Goal: Communication & Community: Participate in discussion

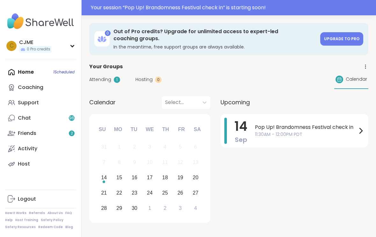
click at [339, 130] on span "Pop Up! Brandomness Festival check in" at bounding box center [306, 127] width 102 height 8
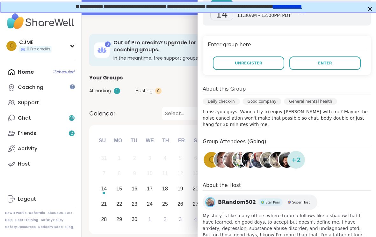
scroll to position [112, 0]
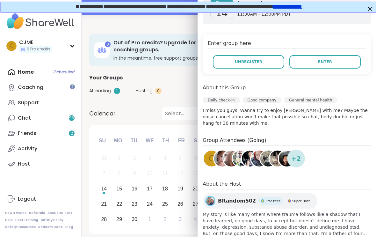
click at [352, 60] on button "Enter" at bounding box center [324, 61] width 71 height 13
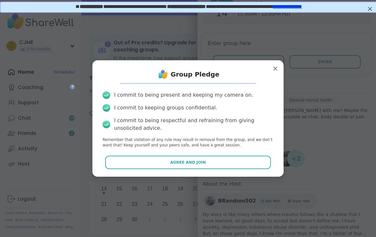
click at [256, 164] on button "Agree and Join" at bounding box center [188, 162] width 166 height 13
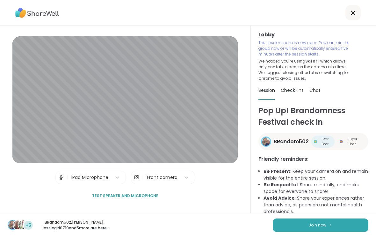
click at [334, 217] on div "+5 BRandom502 , [PERSON_NAME] , Jessiegirl0719 and 5 more are here. Join now" at bounding box center [188, 225] width 376 height 24
click at [333, 216] on div "+5 BRandom502 , [PERSON_NAME] , Jessiegirl0719 and 5 more are here. Join now" at bounding box center [188, 225] width 376 height 24
click at [331, 223] on img at bounding box center [331, 225] width 4 height 4
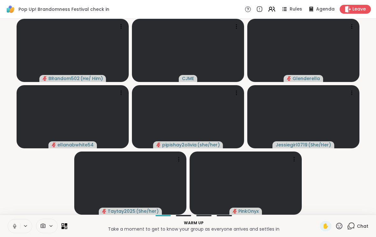
click at [14, 225] on icon at bounding box center [15, 225] width 2 height 3
click at [14, 227] on icon at bounding box center [15, 226] width 6 height 6
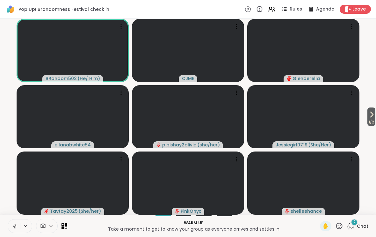
click at [15, 223] on icon at bounding box center [15, 226] width 6 height 6
click at [14, 227] on icon at bounding box center [15, 226] width 6 height 6
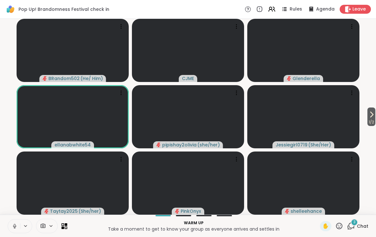
click at [13, 227] on icon at bounding box center [15, 226] width 6 height 6
click at [357, 225] on span "Chat" at bounding box center [362, 226] width 11 height 6
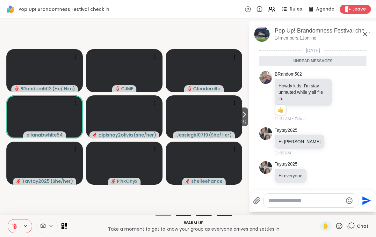
scroll to position [5, 0]
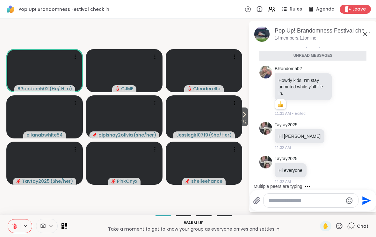
click at [292, 195] on div at bounding box center [311, 200] width 95 height 14
click at [295, 200] on textarea "Type your message" at bounding box center [306, 200] width 74 height 6
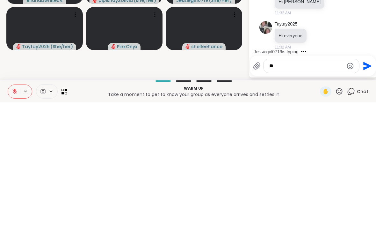
scroll to position [0, 0]
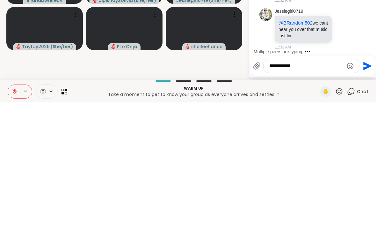
type textarea "**********"
click at [368, 196] on icon "Send" at bounding box center [367, 200] width 9 height 9
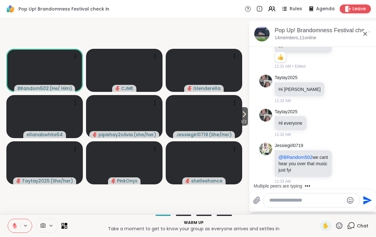
scroll to position [71, 0]
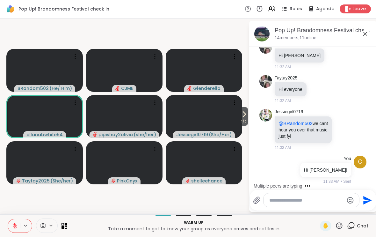
click at [291, 200] on textarea "Type your message" at bounding box center [306, 200] width 74 height 6
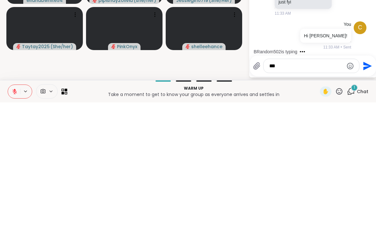
scroll to position [105, 0]
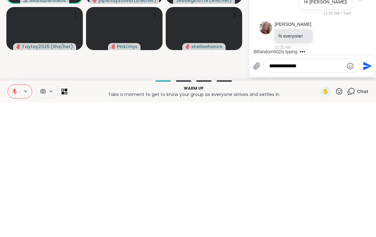
type textarea "**********"
click at [368, 195] on icon "Send" at bounding box center [367, 200] width 10 height 10
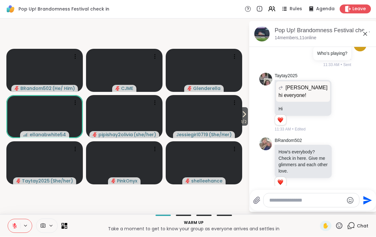
scroll to position [265, 0]
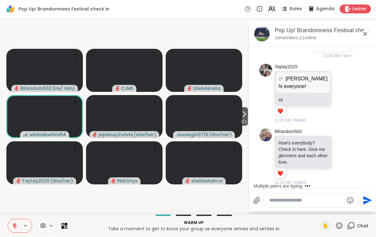
click at [339, 153] on div at bounding box center [336, 157] width 6 height 8
click at [342, 155] on icon at bounding box center [343, 157] width 6 height 6
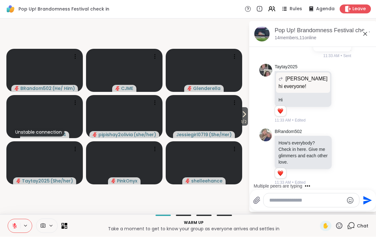
click at [290, 146] on div "Select Reaction: Heart" at bounding box center [292, 147] width 6 height 6
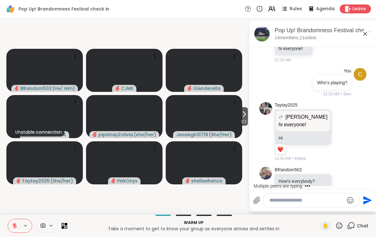
scroll to position [222, 0]
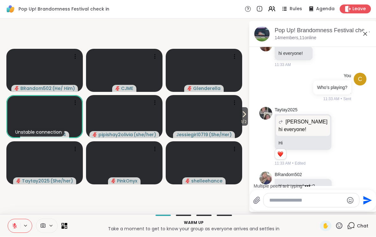
click at [347, 133] on icon at bounding box center [350, 137] width 6 height 8
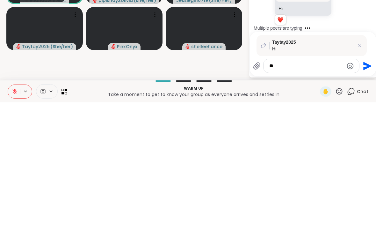
scroll to position [0, 0]
type textarea "*******"
click at [368, 196] on icon "Send" at bounding box center [367, 200] width 9 height 9
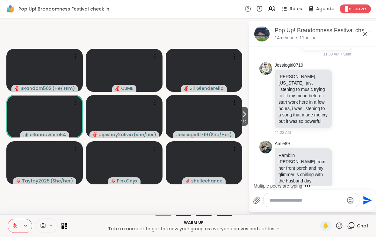
scroll to position [451, 0]
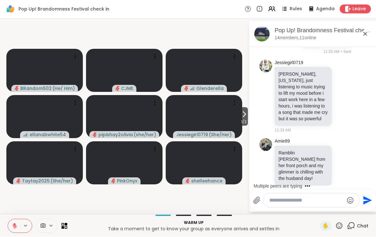
click at [293, 203] on textarea "Type your message" at bounding box center [306, 200] width 74 height 6
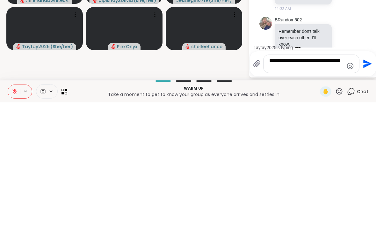
scroll to position [580, 0]
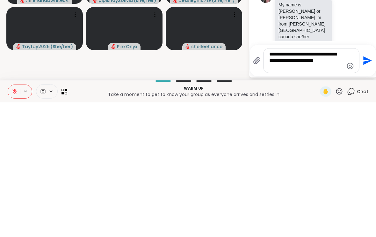
type textarea "**********"
click at [366, 191] on icon "Send" at bounding box center [367, 195] width 9 height 9
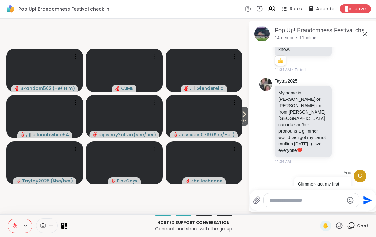
scroll to position [641, 0]
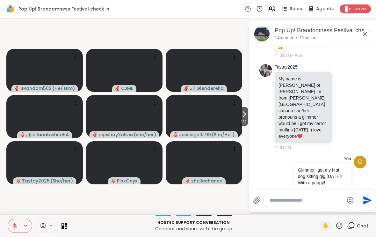
click at [343, 104] on icon at bounding box center [343, 107] width 6 height 6
click at [293, 94] on div "Select Reaction: Heart" at bounding box center [292, 97] width 6 height 6
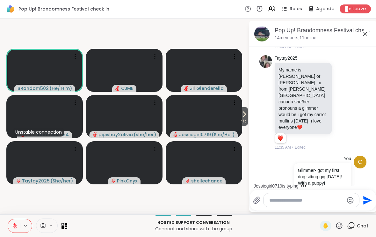
scroll to position [650, 0]
click at [345, 192] on div "Reactions: love" at bounding box center [342, 195] width 6 height 6
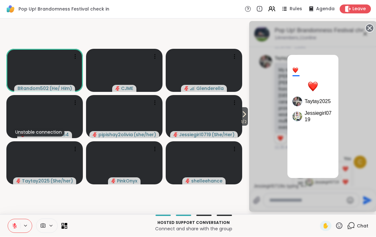
click at [352, 101] on div "2 Taytay2025 Jessiegirl0719" at bounding box center [312, 116] width 127 height 191
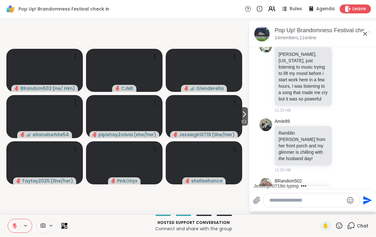
scroll to position [470, 0]
click at [341, 143] on icon at bounding box center [343, 146] width 6 height 6
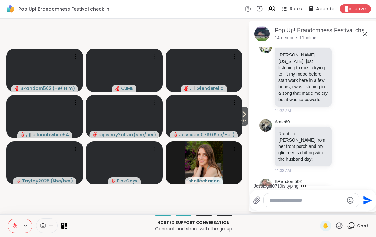
click at [295, 133] on div "Select Reaction: Heart" at bounding box center [292, 136] width 6 height 6
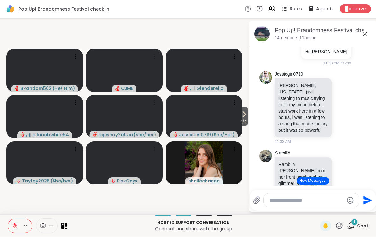
scroll to position [440, 0]
click at [341, 106] on icon at bounding box center [343, 107] width 6 height 6
click at [295, 95] on button "Select Reaction: Heart" at bounding box center [292, 97] width 13 height 13
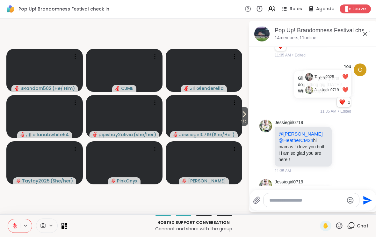
scroll to position [767, 0]
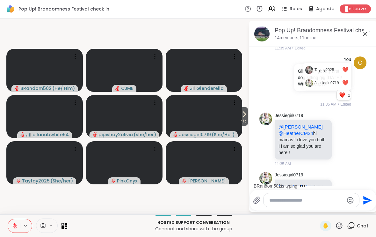
click at [13, 224] on icon at bounding box center [15, 226] width 6 height 6
click at [10, 224] on button at bounding box center [14, 225] width 12 height 13
click at [246, 120] on span "1 / 2" at bounding box center [244, 122] width 8 height 8
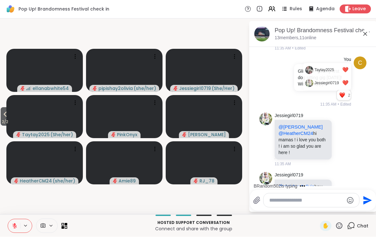
scroll to position [807, 0]
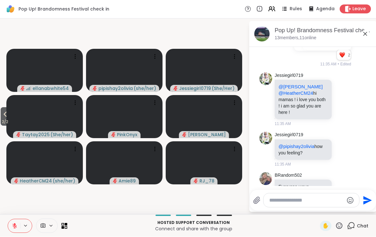
click at [11, 226] on button at bounding box center [14, 225] width 12 height 13
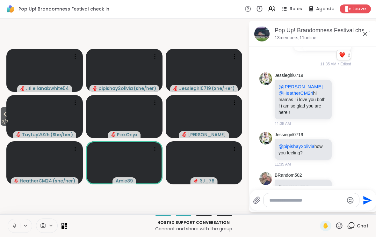
click at [11, 225] on button at bounding box center [14, 225] width 12 height 13
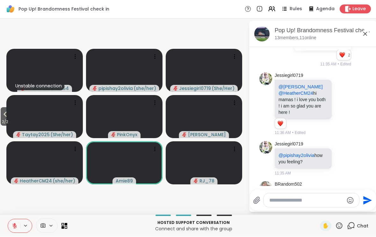
click at [2, 116] on icon at bounding box center [5, 115] width 8 height 8
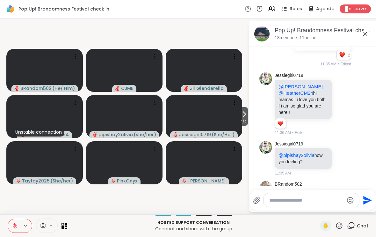
click at [247, 117] on button "1 / 2" at bounding box center [244, 116] width 8 height 18
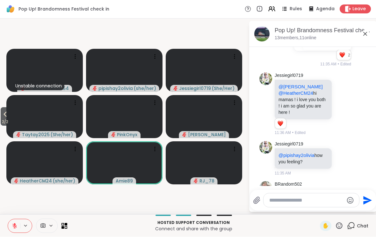
click at [13, 224] on icon at bounding box center [15, 226] width 6 height 6
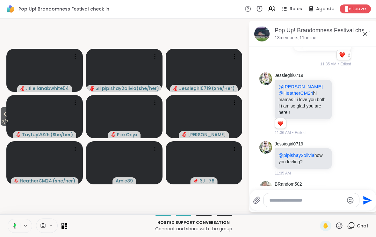
click at [13, 227] on icon at bounding box center [14, 226] width 6 height 6
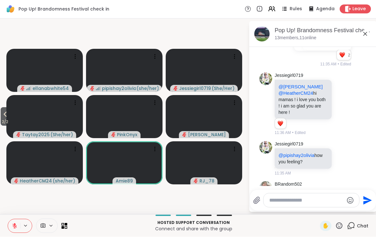
scroll to position [816, 0]
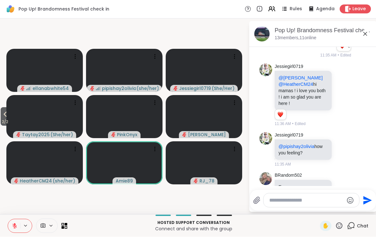
click at [11, 115] on video at bounding box center [44, 116] width 76 height 43
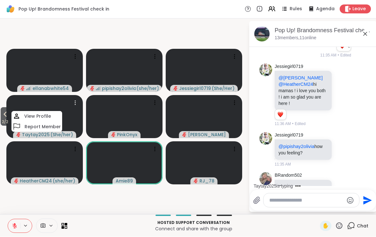
click at [6, 117] on icon at bounding box center [5, 115] width 8 height 8
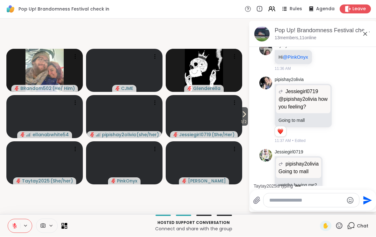
scroll to position [1042, 0]
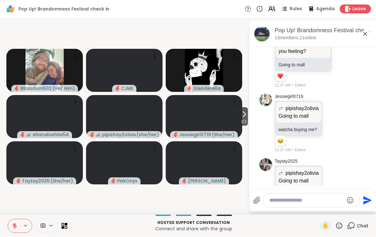
click at [335, 180] on icon at bounding box center [334, 183] width 6 height 6
click at [333, 167] on button "Select Reaction: Heart" at bounding box center [333, 173] width 13 height 13
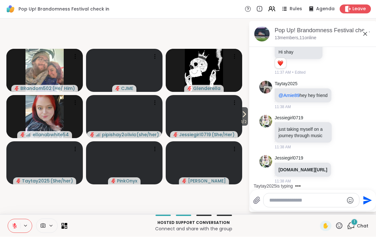
scroll to position [1224, 0]
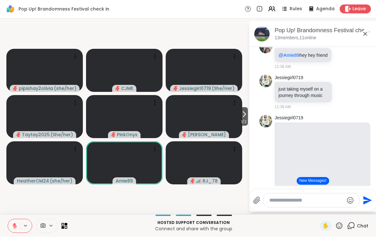
click at [243, 117] on icon at bounding box center [244, 115] width 8 height 8
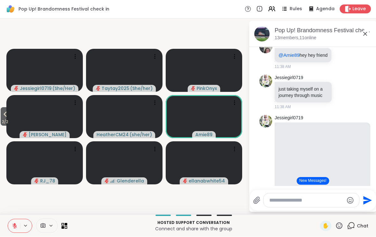
click at [16, 223] on icon at bounding box center [15, 226] width 6 height 6
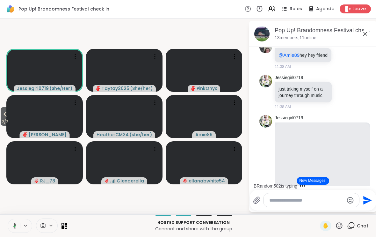
click at [10, 223] on button at bounding box center [13, 225] width 13 height 13
click at [2, 113] on button "2 / 2" at bounding box center [5, 116] width 9 height 18
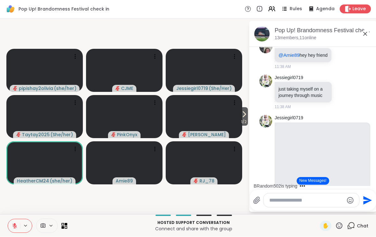
click at [243, 107] on button "1 / 2" at bounding box center [244, 116] width 8 height 18
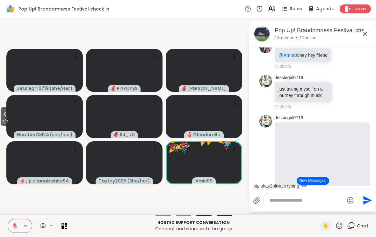
click at [337, 222] on icon at bounding box center [339, 226] width 8 height 8
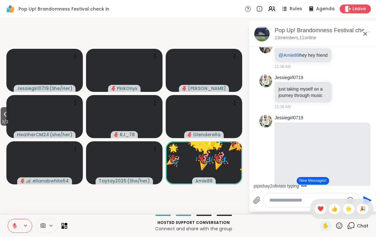
click at [364, 204] on div "🎉" at bounding box center [362, 209] width 11 height 10
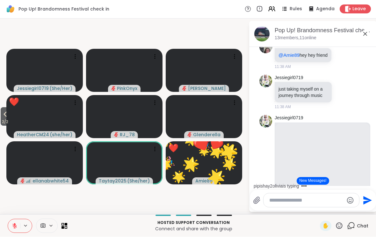
click at [343, 222] on icon at bounding box center [339, 226] width 8 height 8
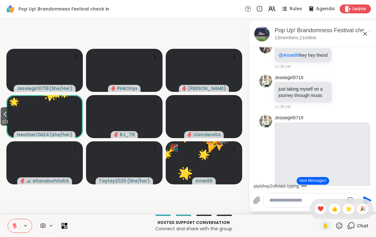
click at [351, 205] on span "🌟" at bounding box center [349, 209] width 6 height 8
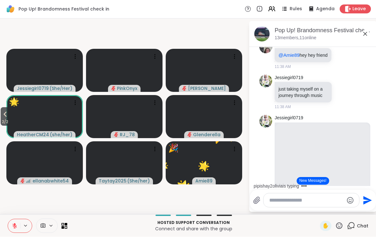
click at [340, 222] on icon at bounding box center [339, 225] width 6 height 6
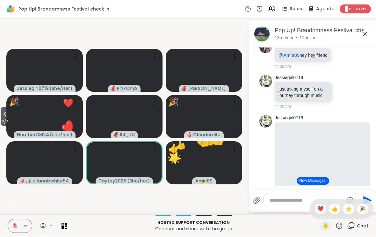
click at [322, 206] on span "❤️" at bounding box center [320, 209] width 6 height 8
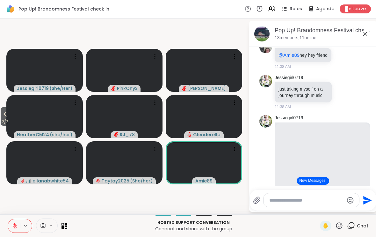
click at [2, 118] on span "2 / 2" at bounding box center [5, 122] width 9 height 8
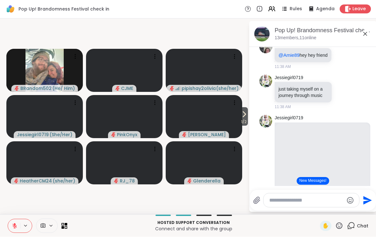
click at [244, 117] on icon at bounding box center [244, 115] width 8 height 8
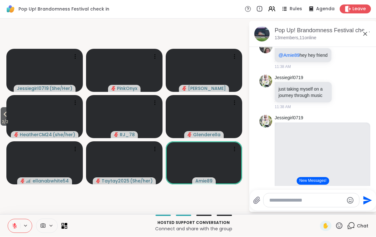
click at [4, 119] on span "2 / 2" at bounding box center [5, 122] width 9 height 8
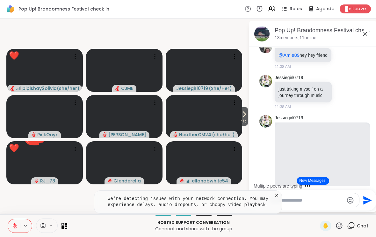
click at [314, 199] on textarea "Type your message" at bounding box center [306, 200] width 74 height 6
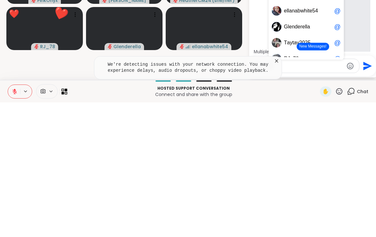
scroll to position [0, 0]
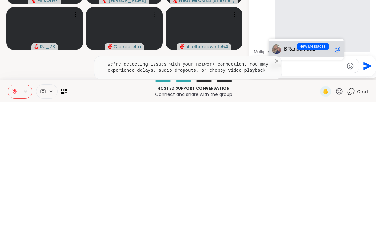
click at [278, 192] on icon at bounding box center [276, 195] width 6 height 6
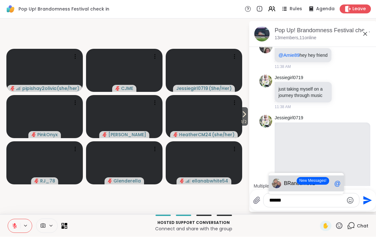
click at [285, 183] on span "BRand" at bounding box center [292, 183] width 16 height 6
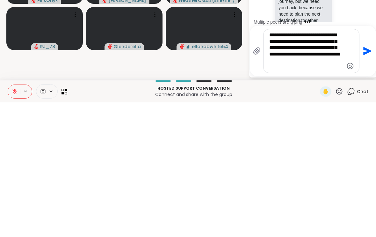
scroll to position [2932, 0]
type textarea "**********"
click at [366, 178] on button "Send" at bounding box center [367, 185] width 14 height 14
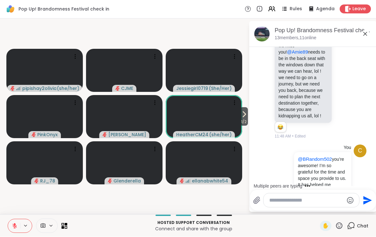
scroll to position [3030, 0]
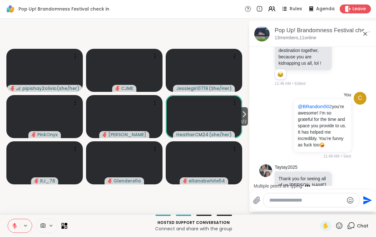
click at [343, 182] on icon at bounding box center [343, 185] width 6 height 6
click at [293, 172] on div "Select Reaction: Heart" at bounding box center [292, 175] width 6 height 6
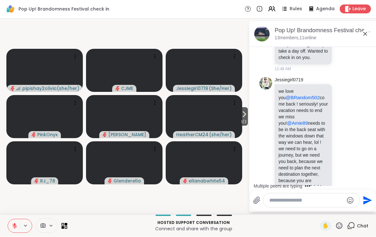
scroll to position [2908, 0]
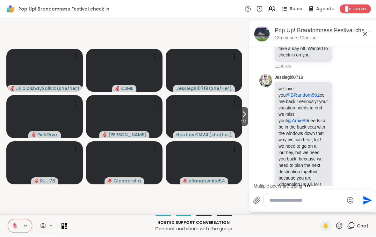
click at [342, 138] on icon at bounding box center [343, 141] width 6 height 6
click at [263, 128] on div "Select Reaction: Joy" at bounding box center [264, 131] width 6 height 6
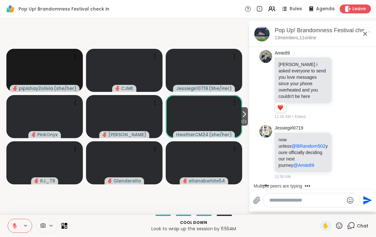
scroll to position [3321, 0]
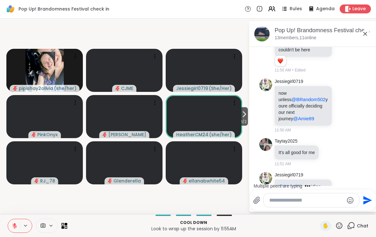
click at [304, 199] on textarea "Type your message" at bounding box center [306, 200] width 74 height 6
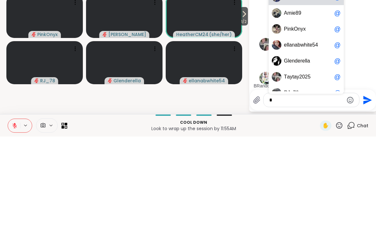
scroll to position [3330, 0]
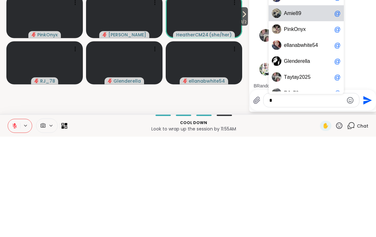
click at [301, 110] on span "9" at bounding box center [299, 113] width 3 height 6
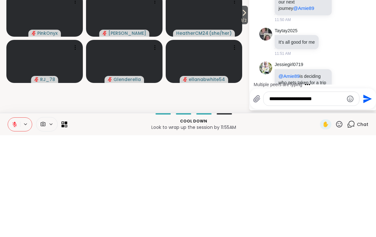
type textarea "**********"
click at [366, 195] on icon "Send" at bounding box center [367, 200] width 10 height 10
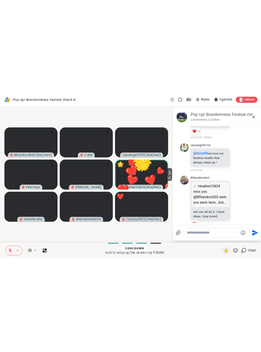
scroll to position [4012, 0]
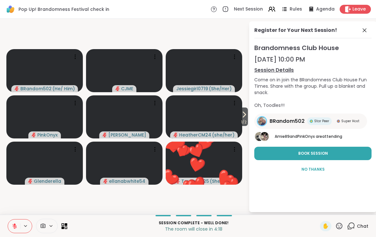
click at [13, 226] on icon at bounding box center [15, 226] width 6 height 6
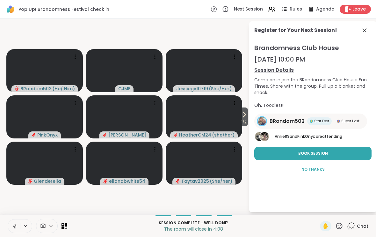
click at [12, 223] on icon at bounding box center [15, 226] width 6 height 6
click at [338, 231] on div "✋" at bounding box center [331, 226] width 23 height 10
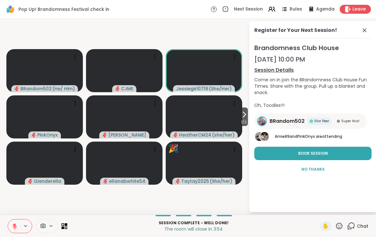
click at [339, 222] on icon at bounding box center [339, 226] width 8 height 8
click at [333, 207] on span "👍" at bounding box center [334, 209] width 6 height 8
click at [338, 225] on icon at bounding box center [339, 226] width 8 height 8
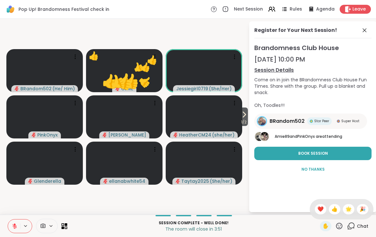
click at [364, 207] on span "🎉" at bounding box center [363, 209] width 6 height 8
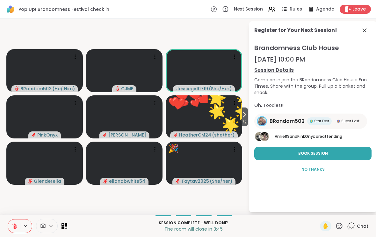
click at [336, 224] on icon at bounding box center [339, 226] width 8 height 8
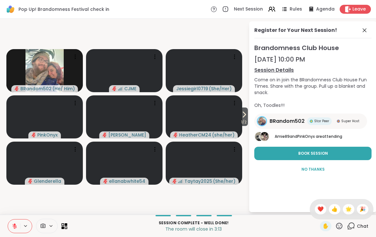
click at [339, 227] on icon at bounding box center [339, 226] width 8 height 8
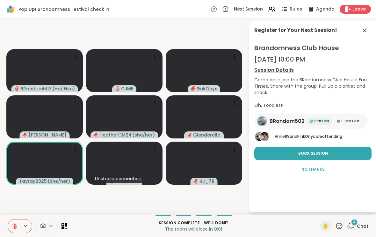
click at [358, 6] on span "Leave" at bounding box center [359, 9] width 13 height 6
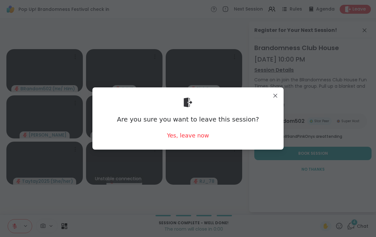
click at [193, 138] on div "Yes, leave now" at bounding box center [188, 135] width 42 height 8
